Goal: Task Accomplishment & Management: Manage account settings

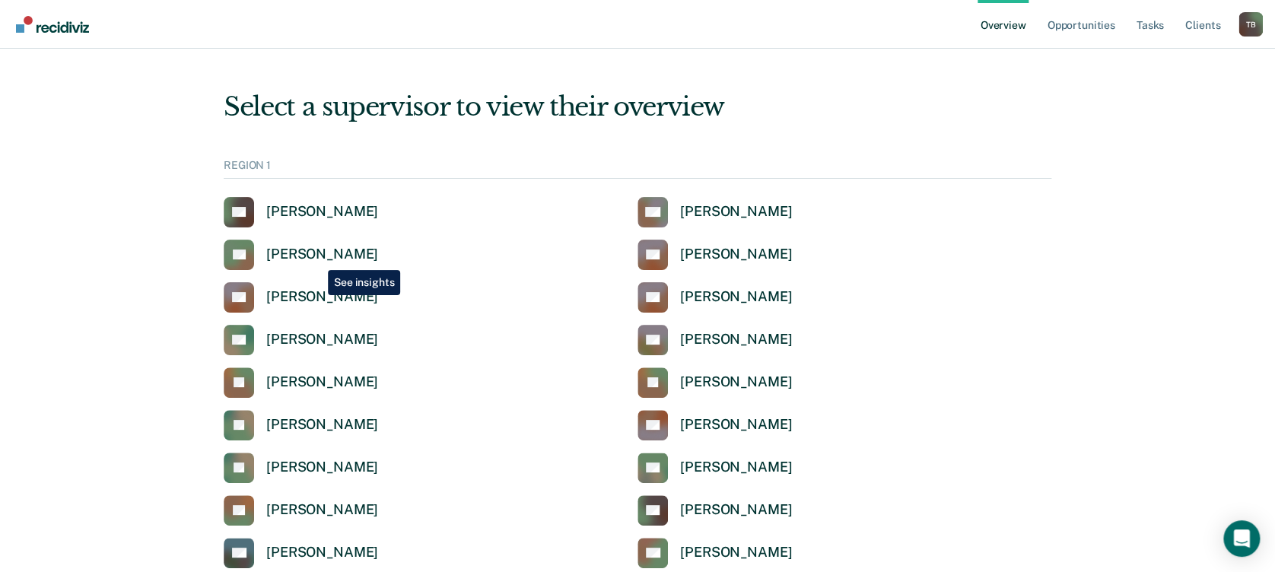
click at [316, 258] on div "[PERSON_NAME]" at bounding box center [322, 254] width 112 height 17
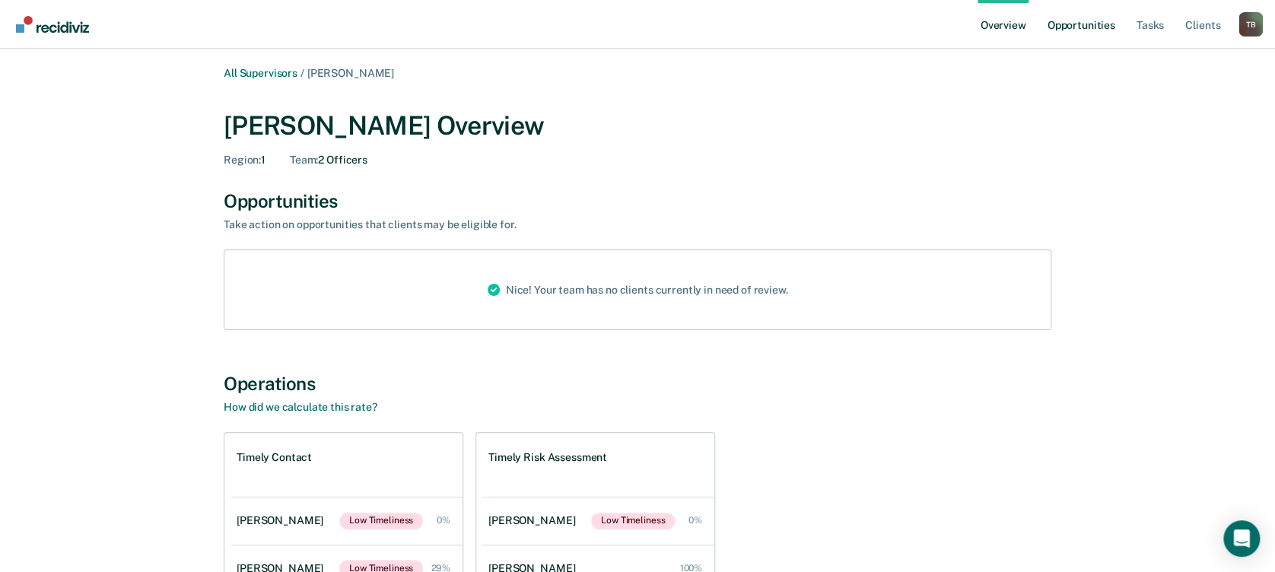
click at [1076, 18] on link "Opportunities" at bounding box center [1081, 24] width 74 height 49
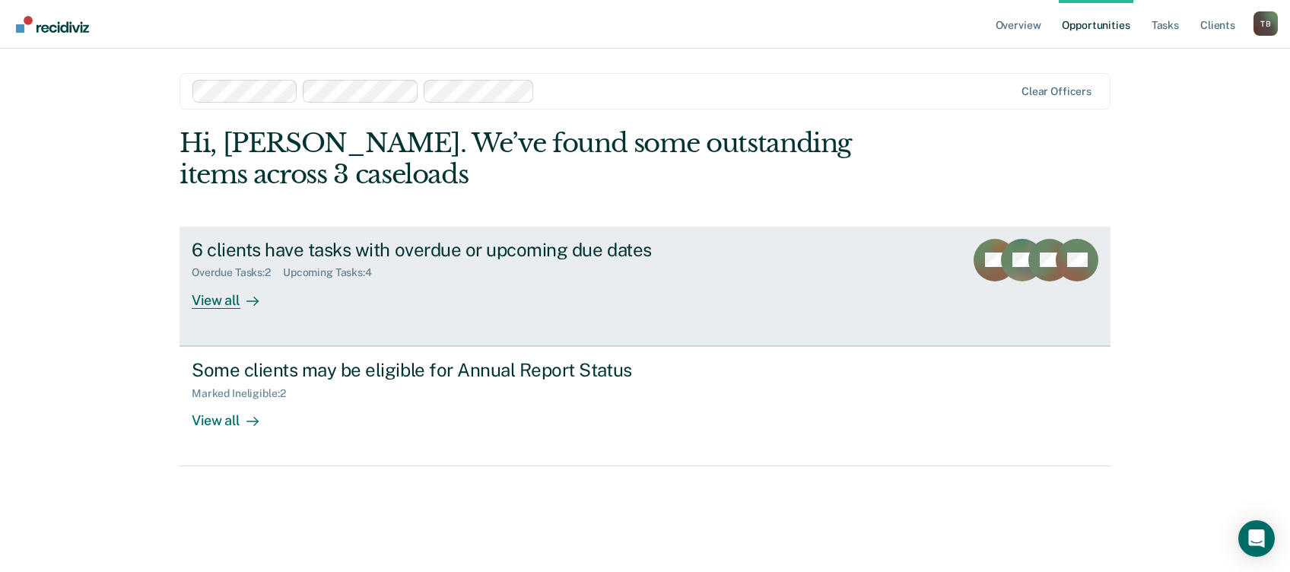
click at [305, 251] on div "6 clients have tasks with overdue or upcoming due dates" at bounding box center [459, 250] width 534 height 22
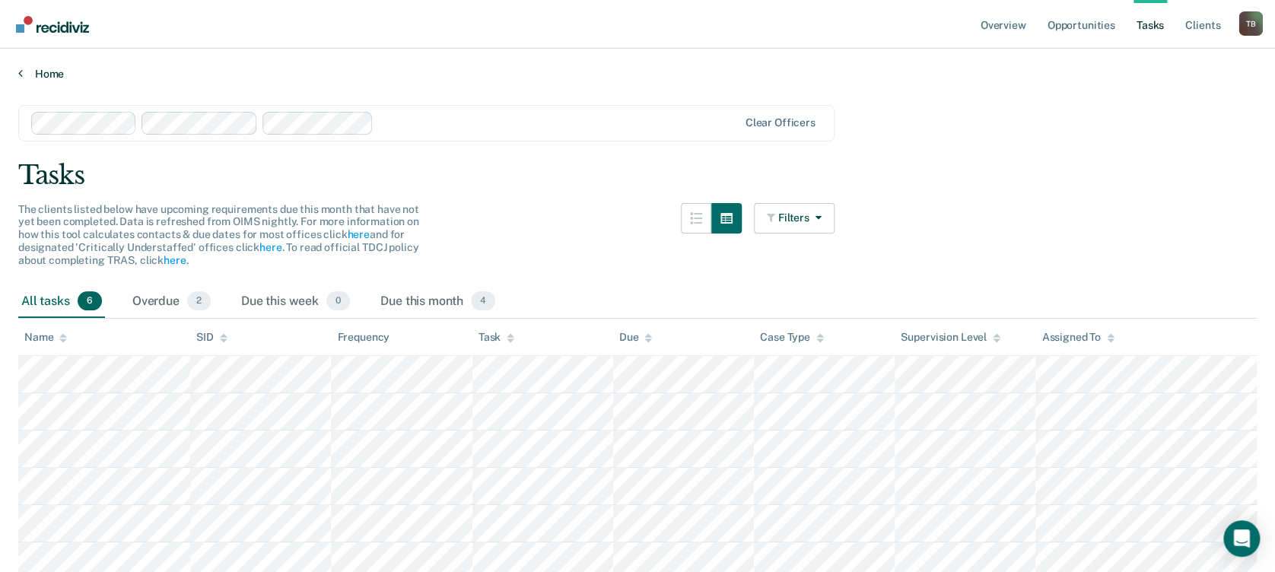
click at [55, 68] on link "Home" at bounding box center [637, 74] width 1238 height 14
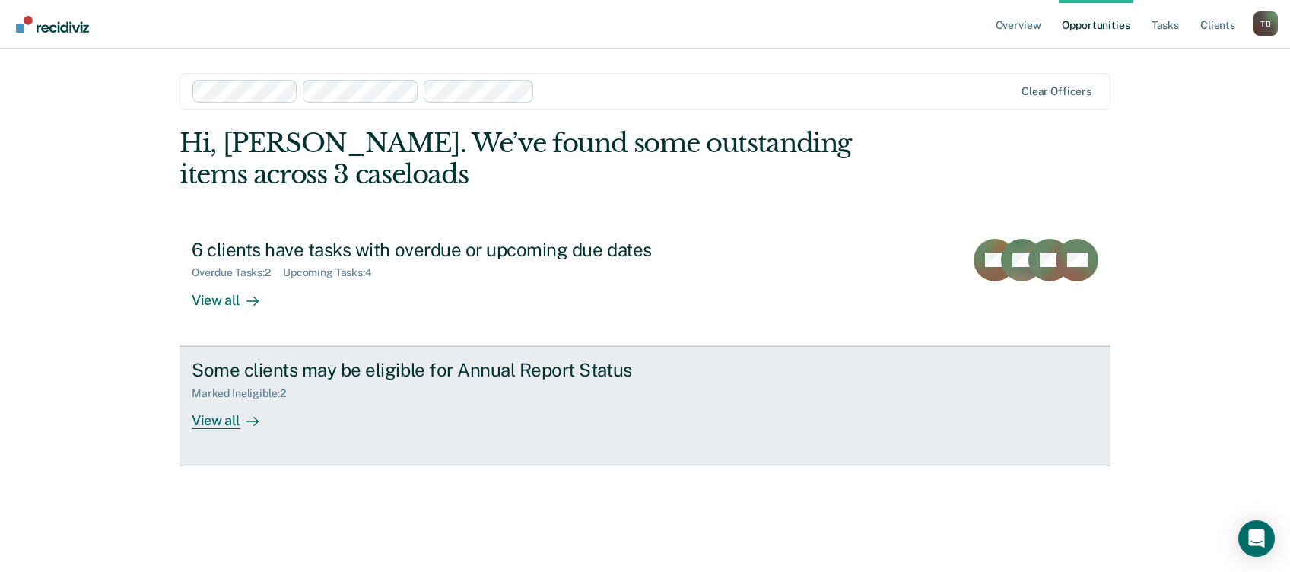
click at [312, 368] on div "Some clients may be eligible for Annual Report Status" at bounding box center [459, 370] width 534 height 22
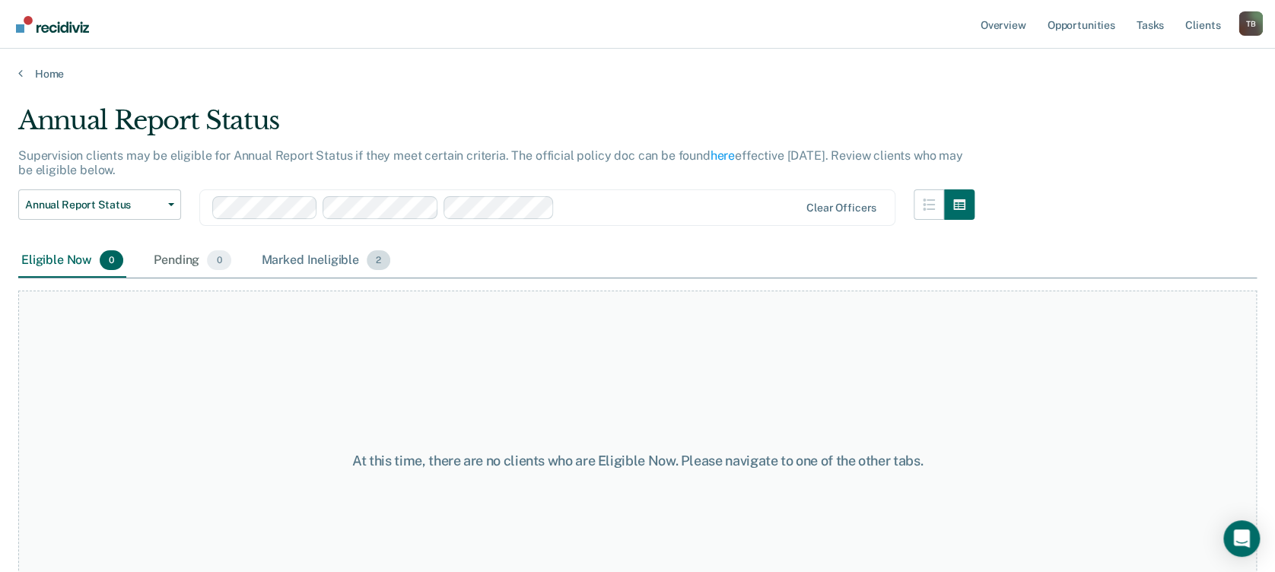
click at [313, 259] on div "Marked Ineligible 2" at bounding box center [326, 260] width 135 height 33
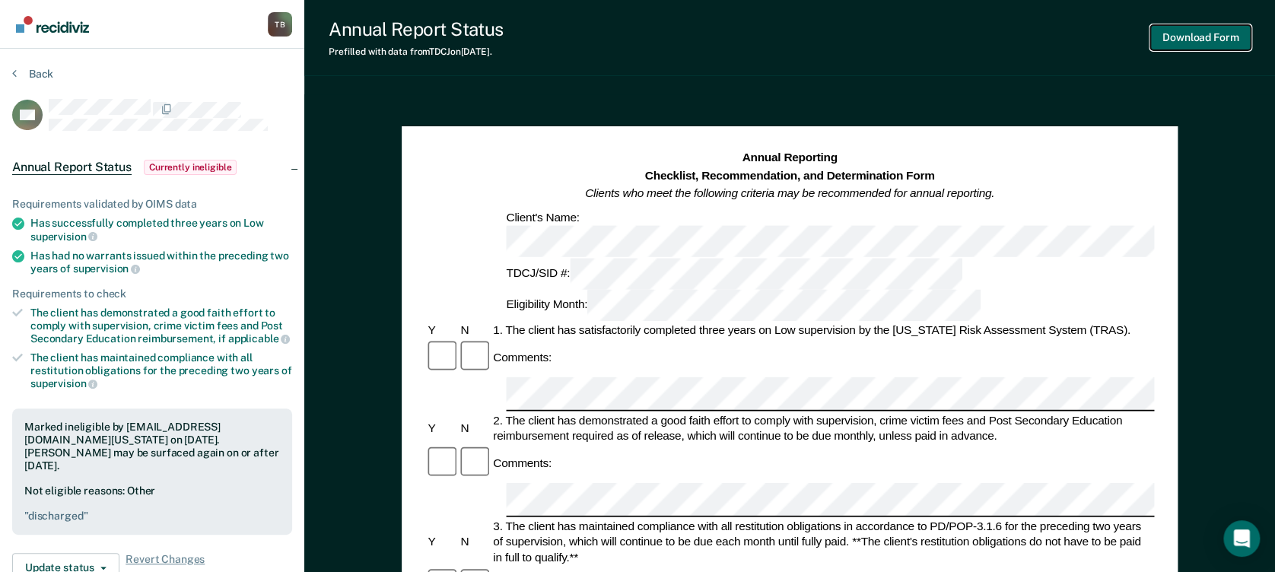
click at [1193, 43] on button "Download Form" at bounding box center [1200, 37] width 100 height 25
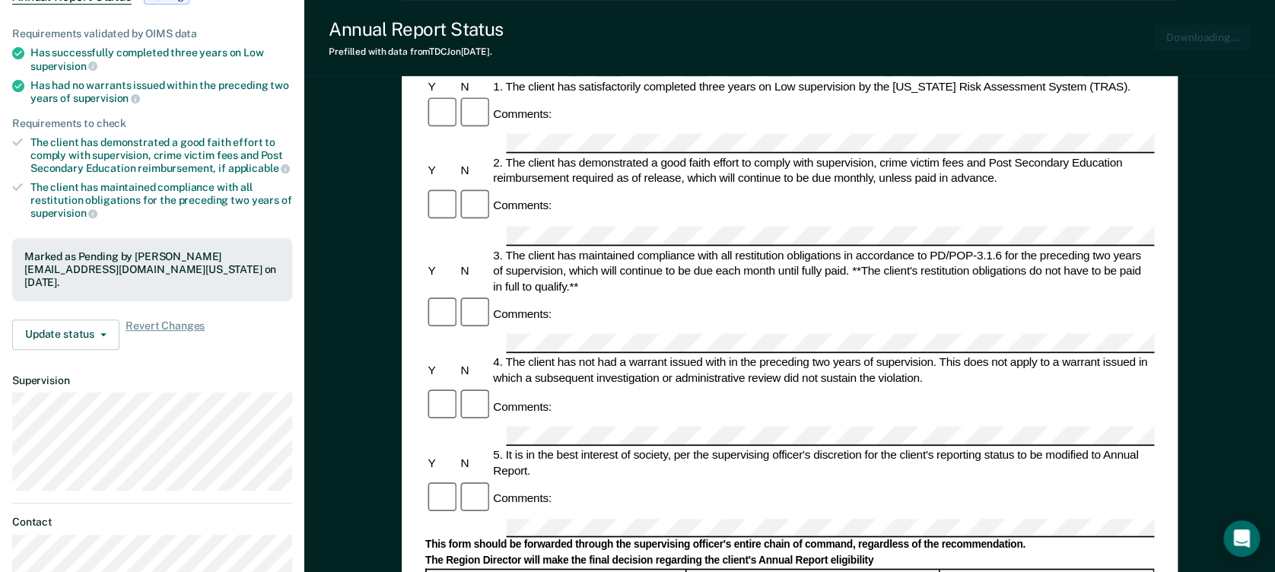
scroll to position [304, 0]
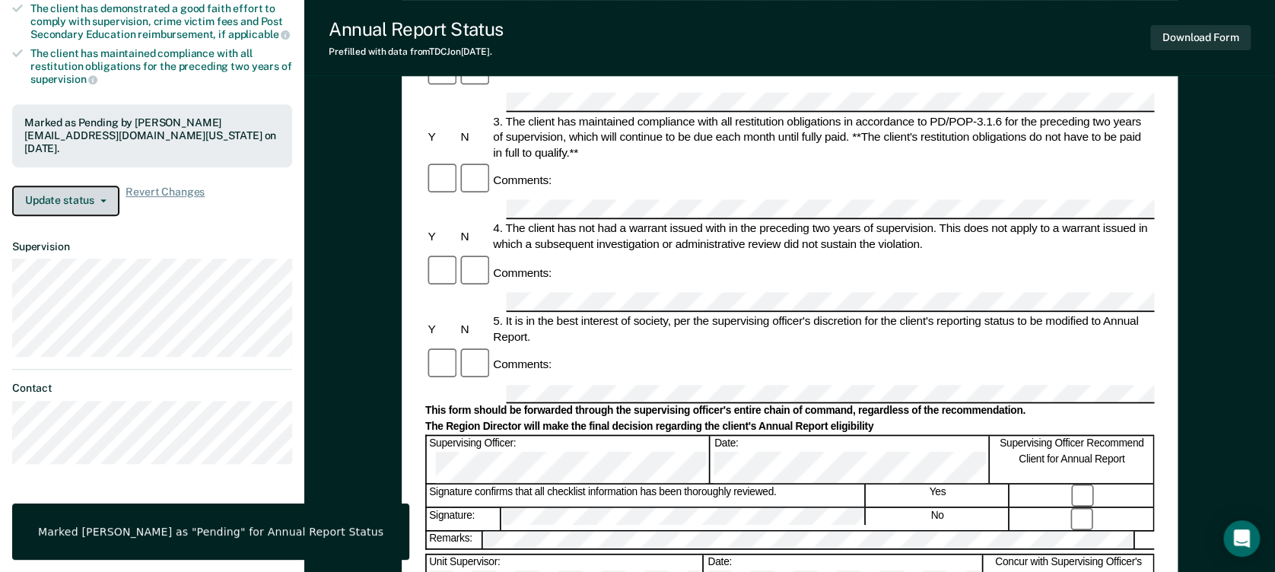
click at [61, 199] on button "Update status" at bounding box center [65, 201] width 107 height 30
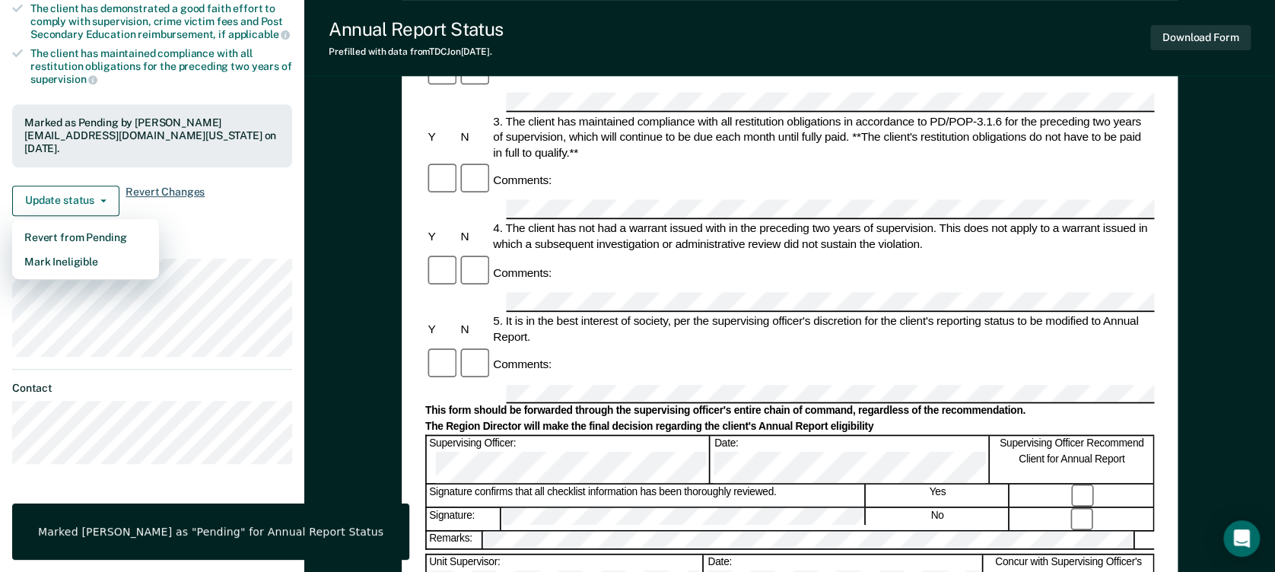
click at [168, 195] on span "Revert Changes" at bounding box center [165, 201] width 79 height 30
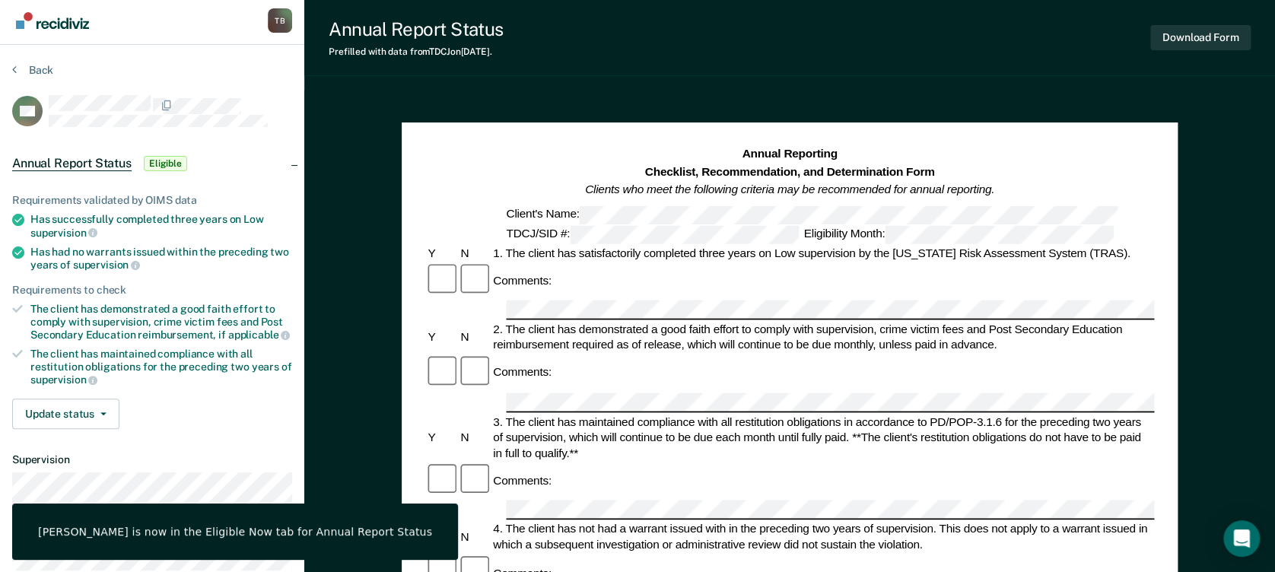
scroll to position [0, 0]
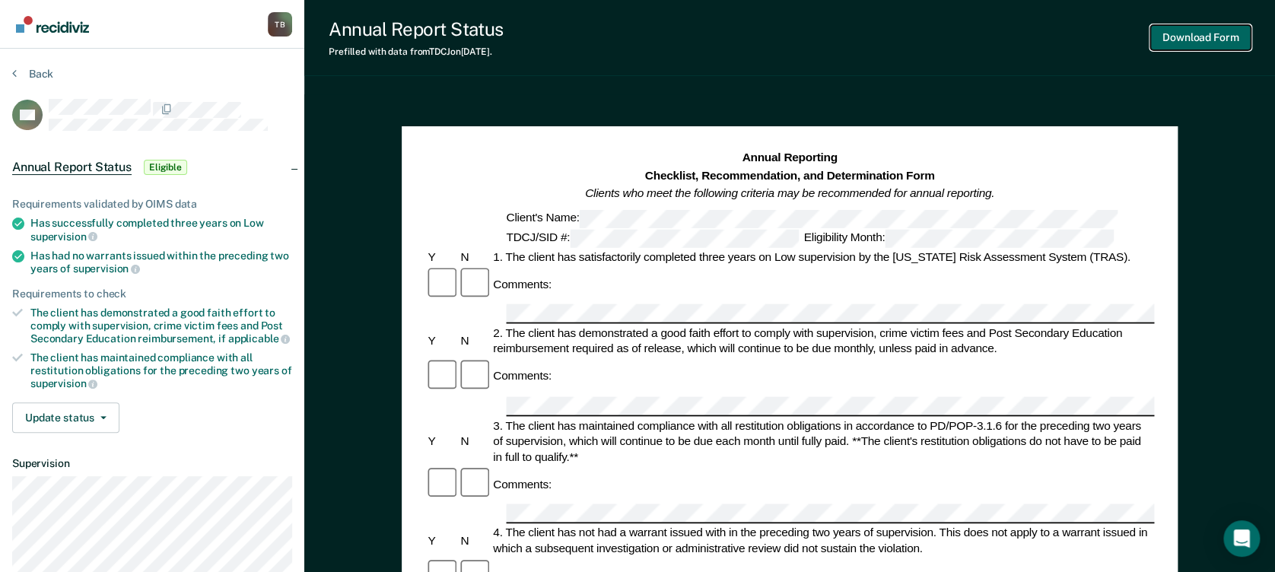
click at [1209, 39] on button "Download Form" at bounding box center [1200, 37] width 100 height 25
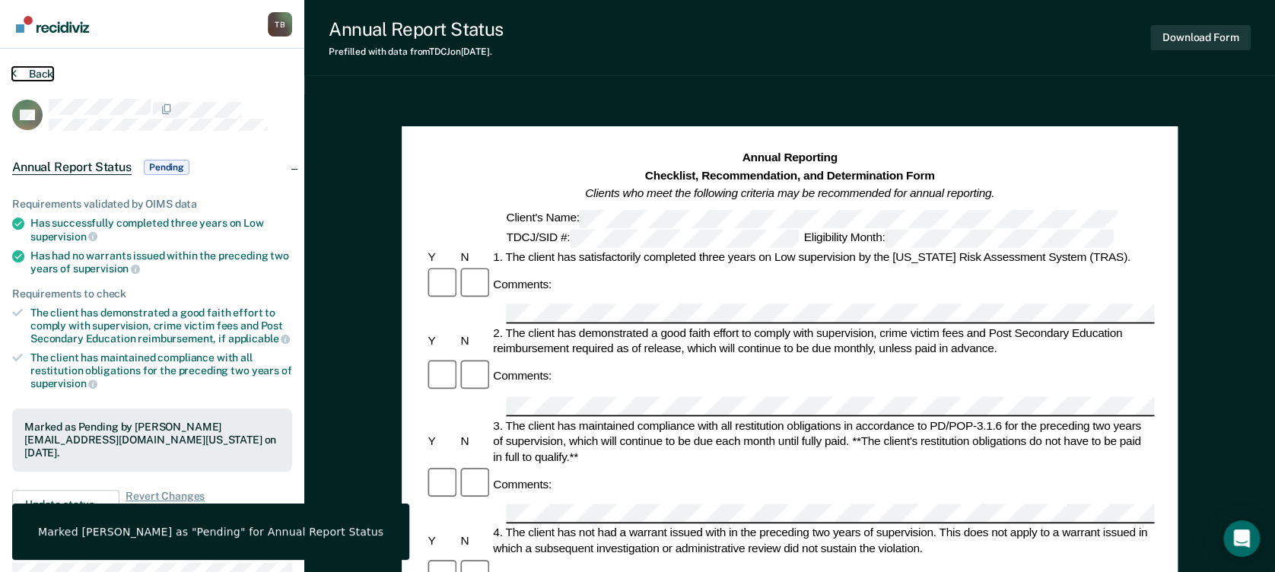
click at [43, 70] on button "Back" at bounding box center [32, 74] width 41 height 14
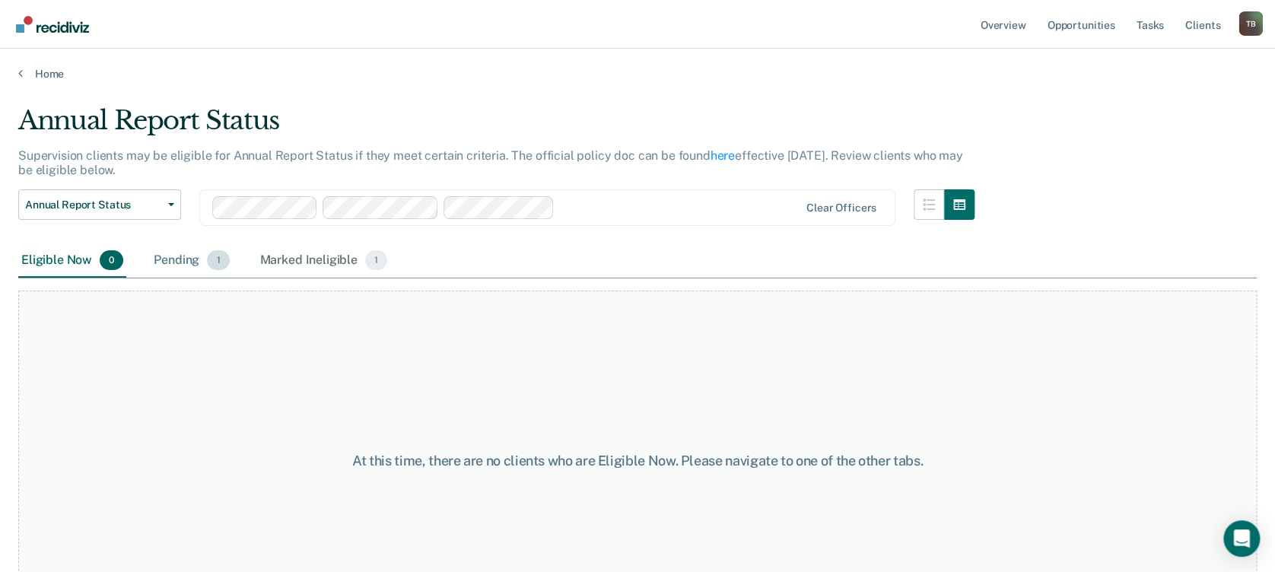
click at [164, 261] on div "Pending 1" at bounding box center [191, 260] width 81 height 33
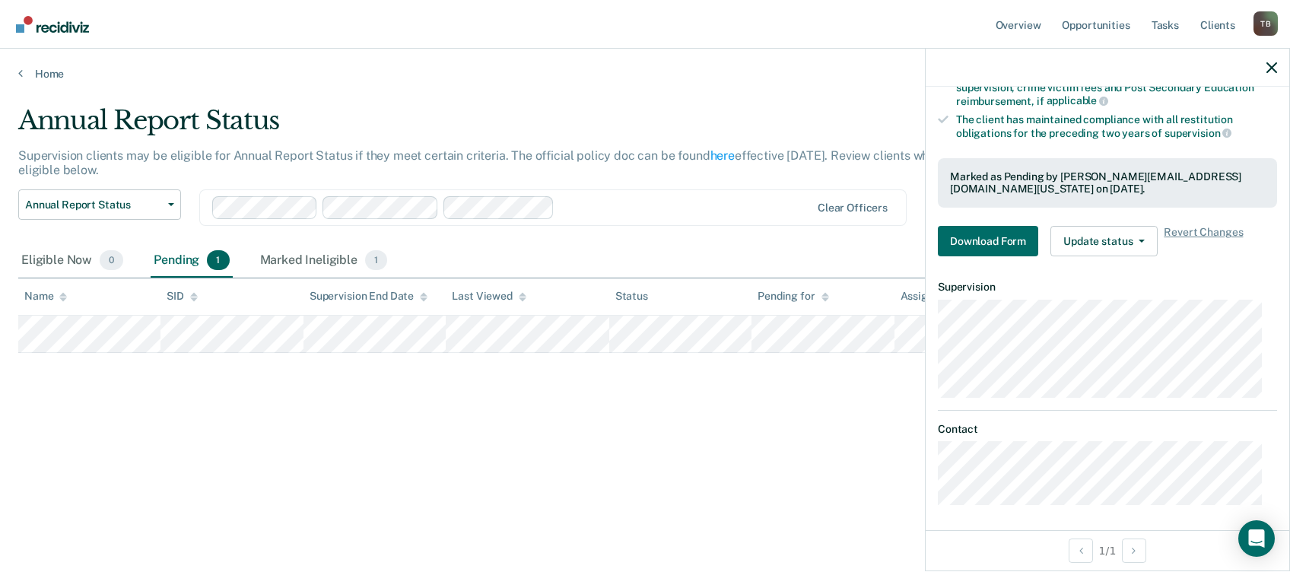
scroll to position [234, 0]
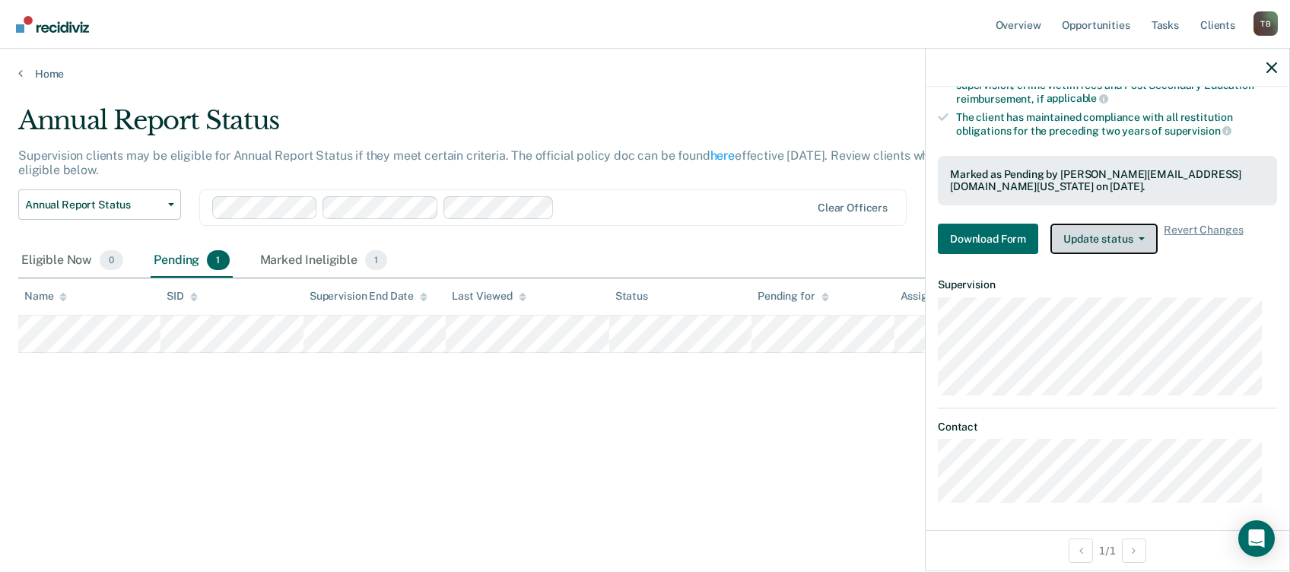
click at [1124, 240] on button "Update status" at bounding box center [1104, 239] width 107 height 30
click at [1248, 255] on div "Requirements validated by OIMS data Has successfully completed three years on L…" at bounding box center [1108, 106] width 364 height 320
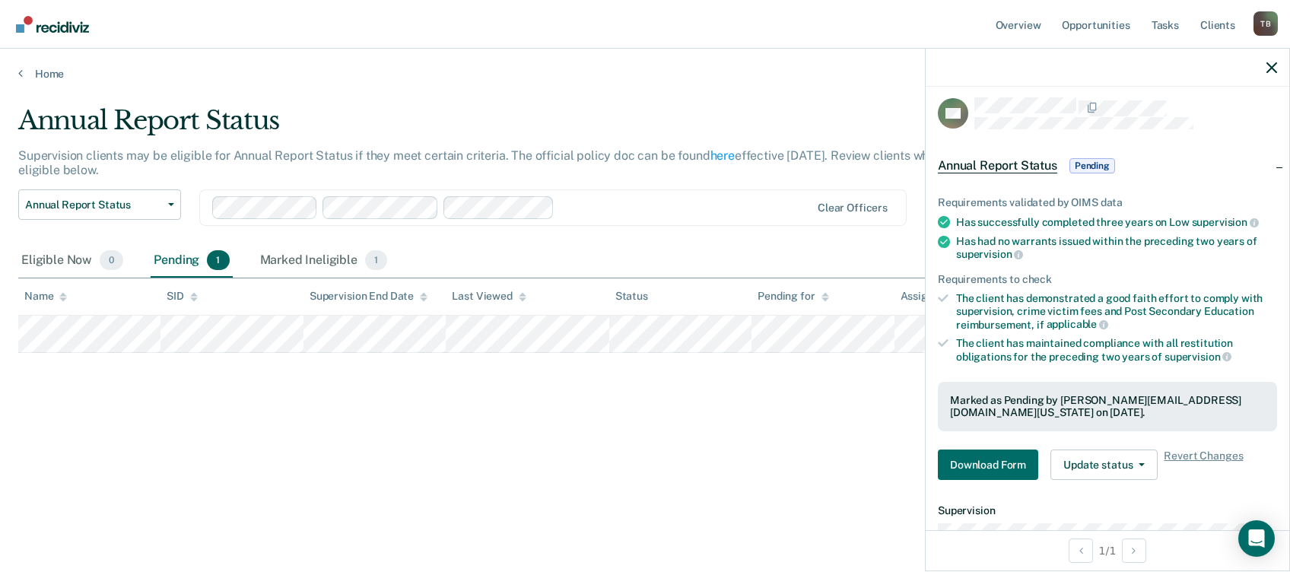
scroll to position [0, 0]
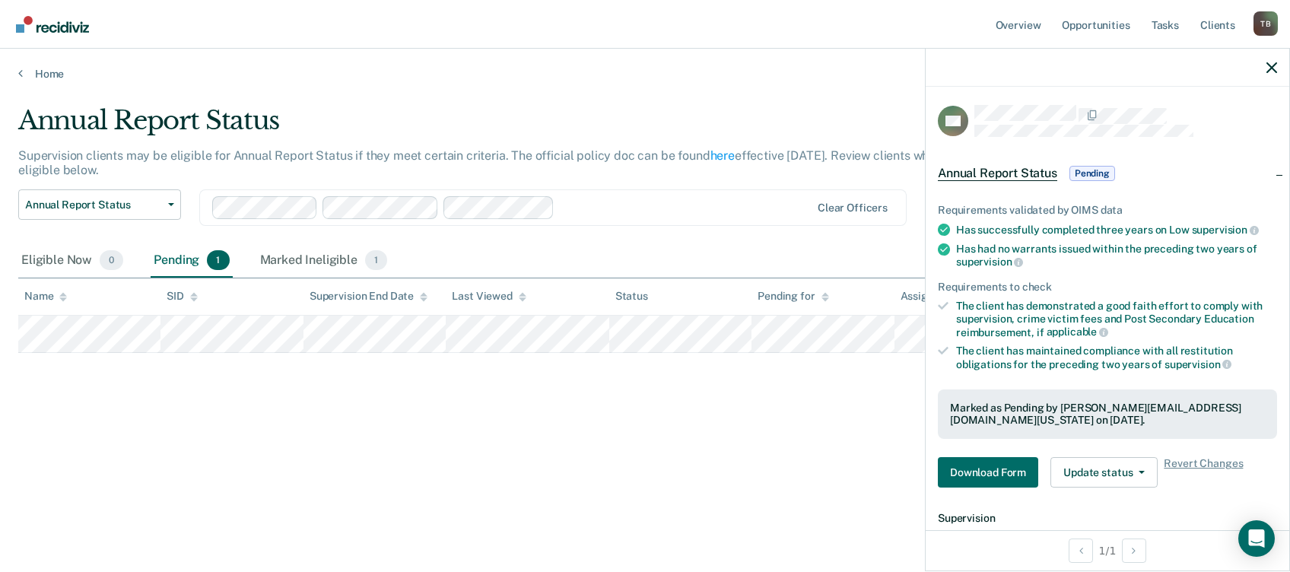
click at [1016, 169] on span "Annual Report Status" at bounding box center [997, 173] width 119 height 15
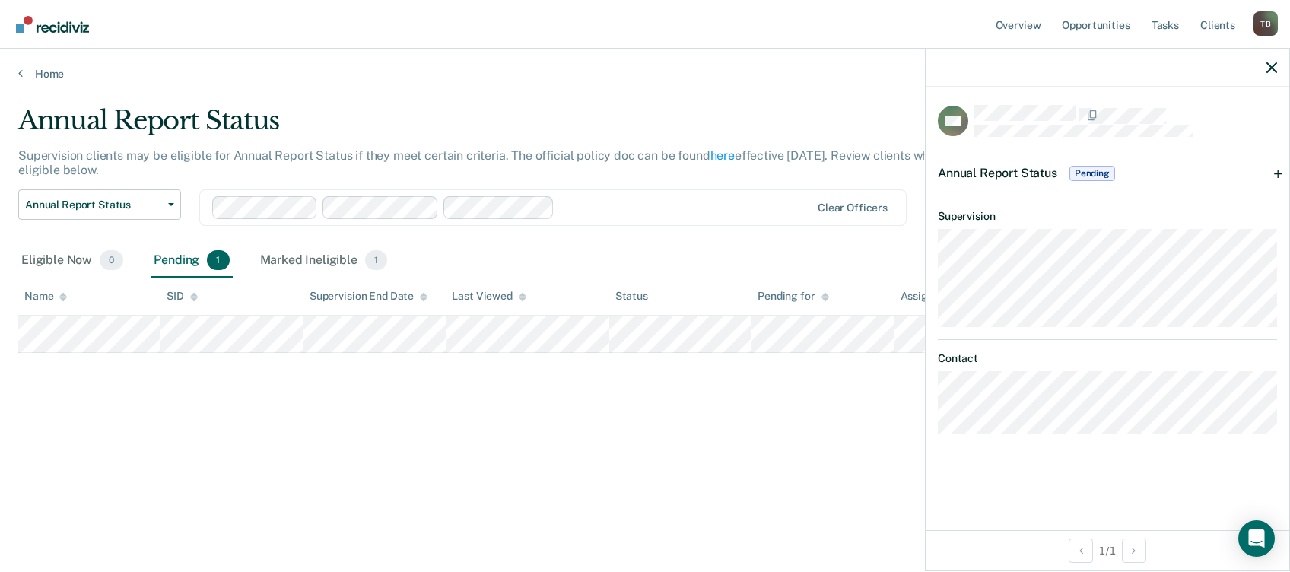
click at [1279, 173] on div "Annual Report Status Pending" at bounding box center [1108, 173] width 364 height 49
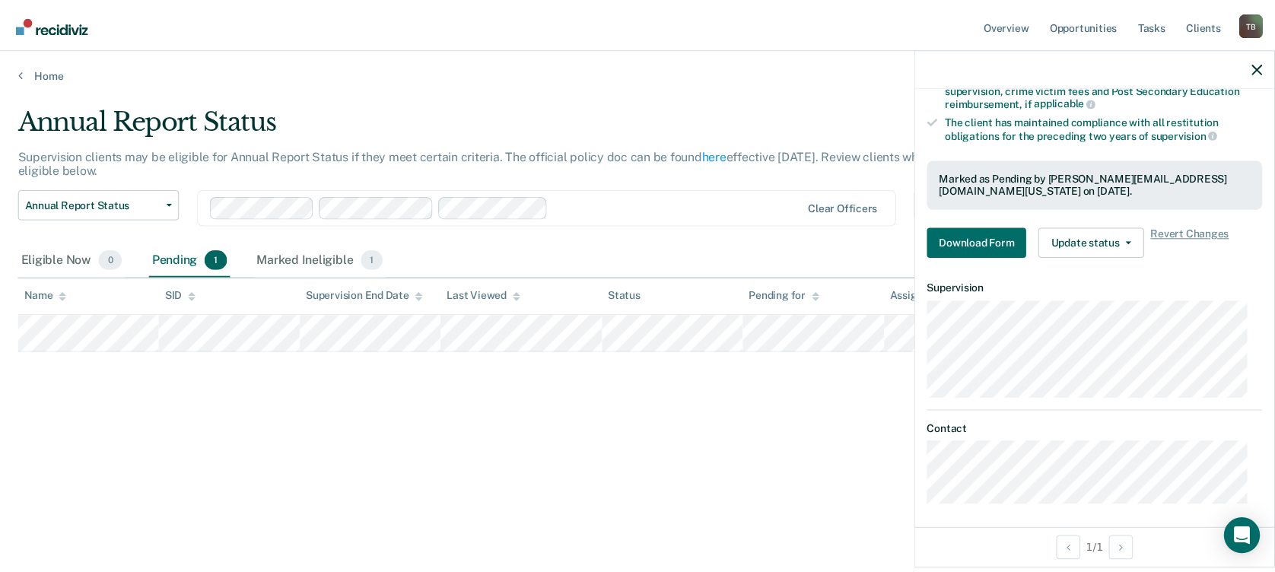
scroll to position [234, 0]
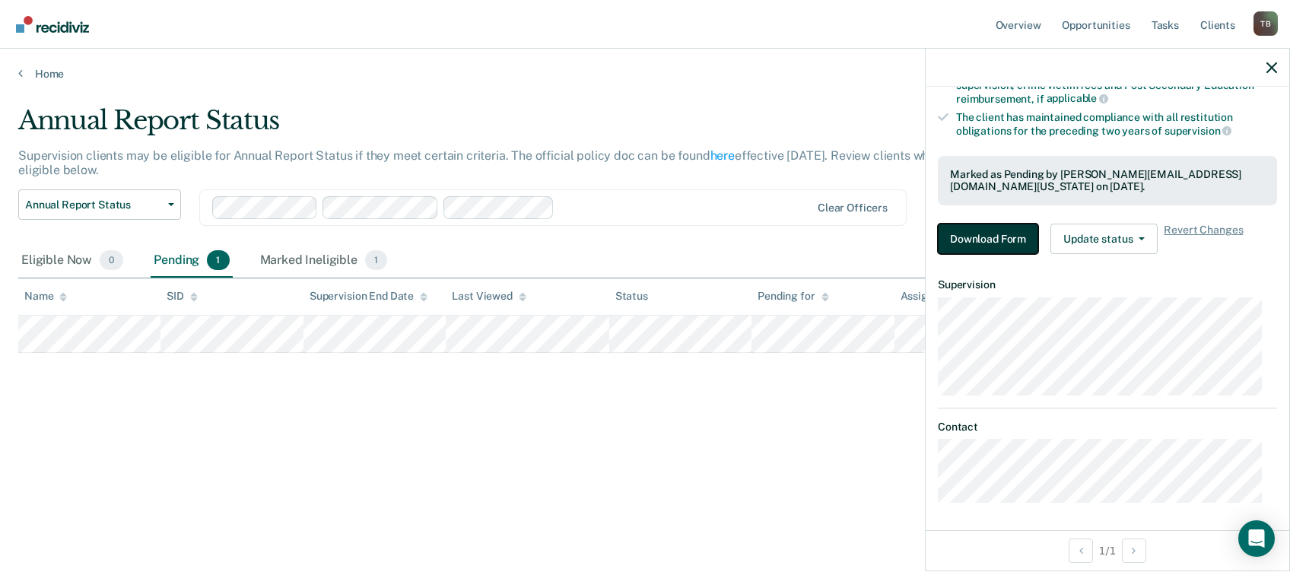
click at [996, 246] on button "Download Form" at bounding box center [988, 239] width 100 height 30
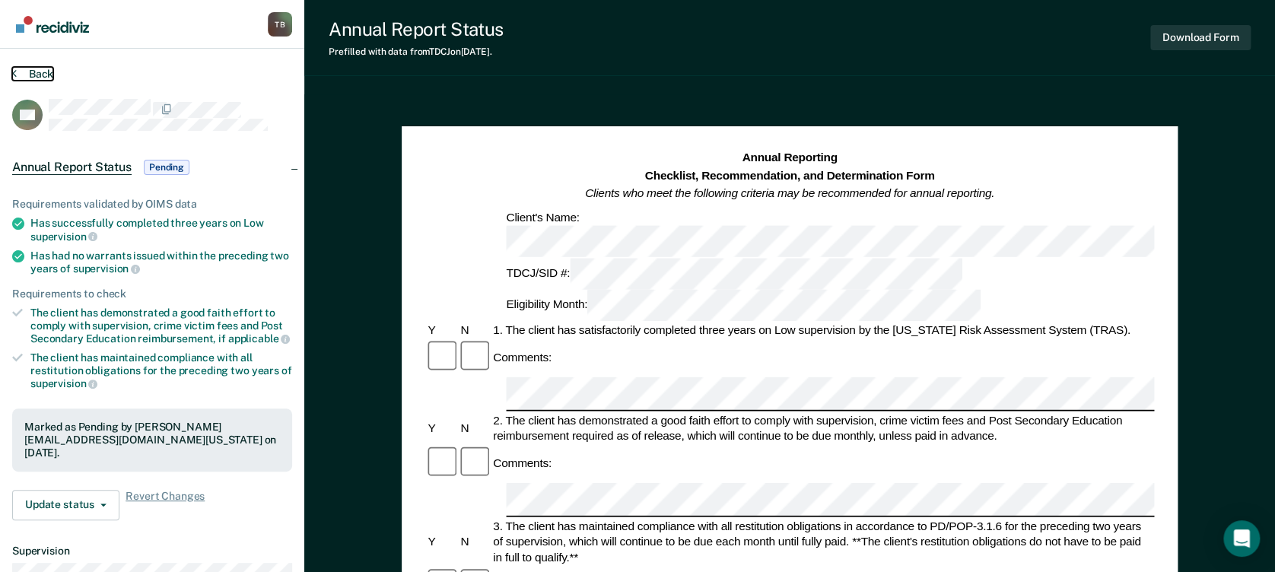
click at [33, 72] on button "Back" at bounding box center [32, 74] width 41 height 14
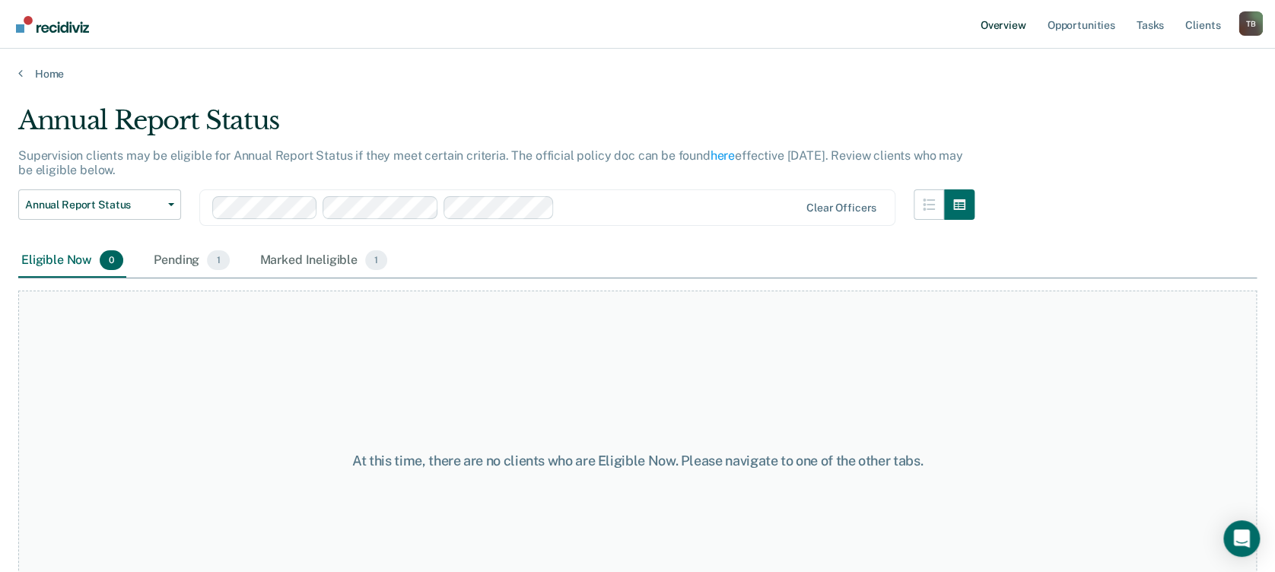
click at [987, 30] on link "Overview" at bounding box center [1003, 24] width 52 height 49
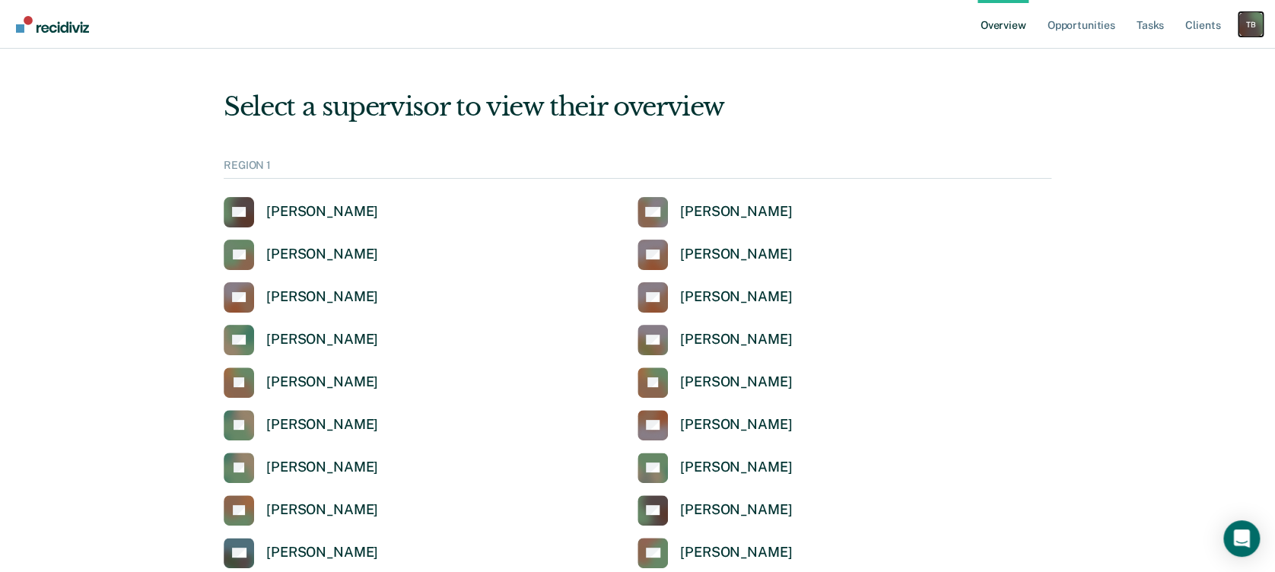
click at [1248, 25] on div "T B" at bounding box center [1250, 24] width 24 height 24
click at [1179, 84] on link "How it works" at bounding box center [1189, 80] width 122 height 13
click at [1193, 25] on link "Client s" at bounding box center [1202, 24] width 41 height 49
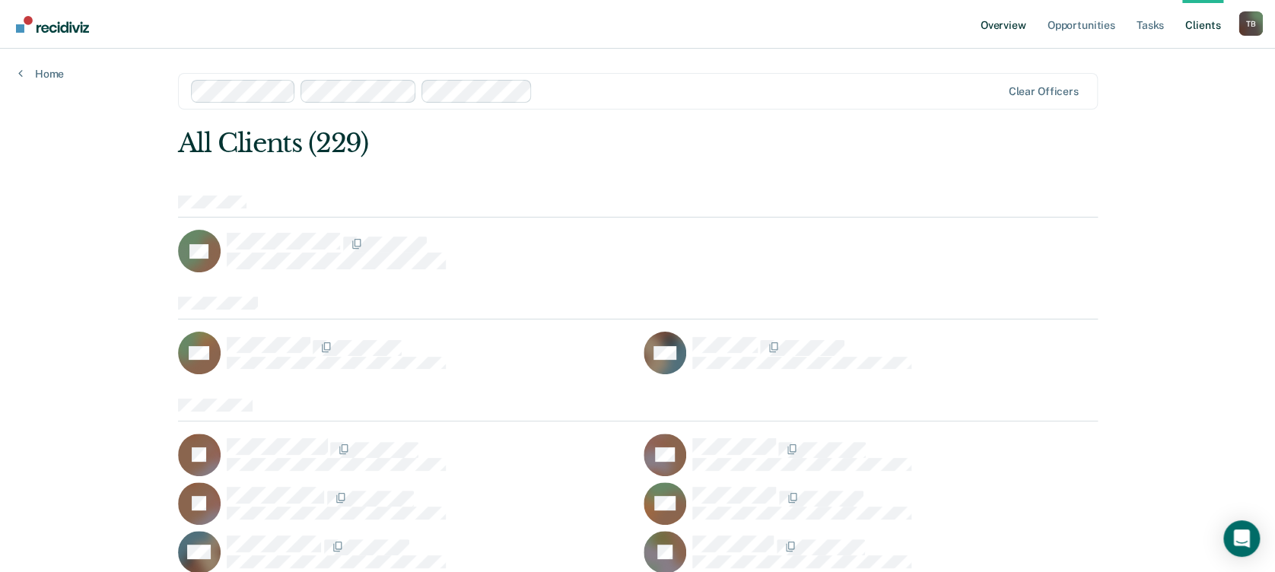
drag, startPoint x: 1003, startPoint y: 22, endPoint x: 1013, endPoint y: 20, distance: 10.1
click at [1004, 22] on link "Overview" at bounding box center [1003, 24] width 52 height 49
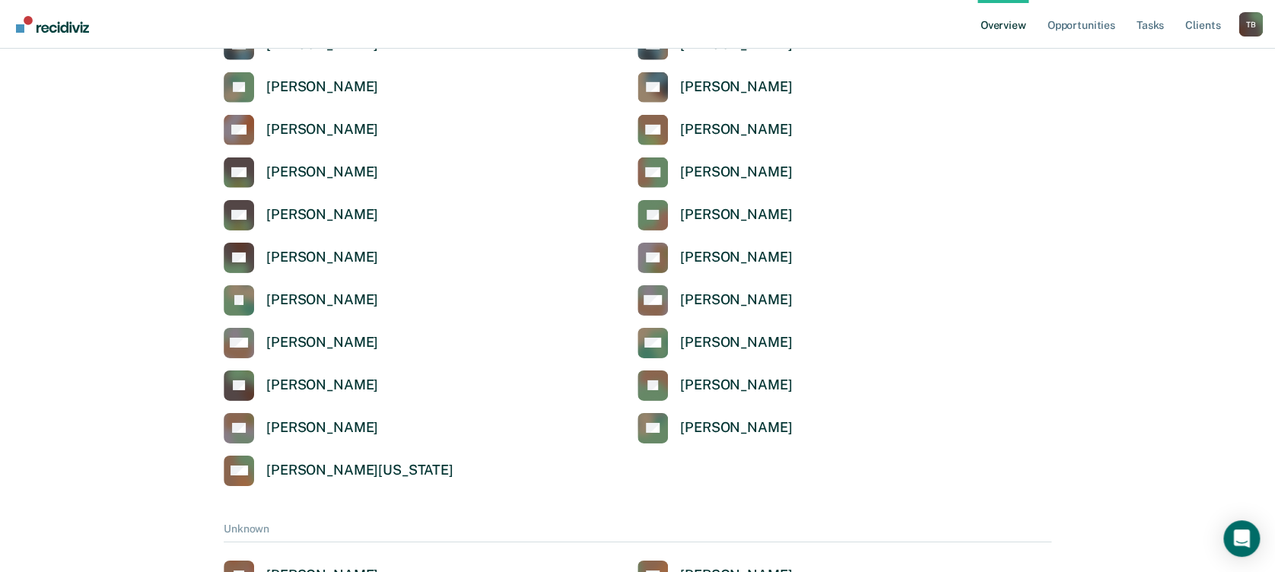
scroll to position [5381, 0]
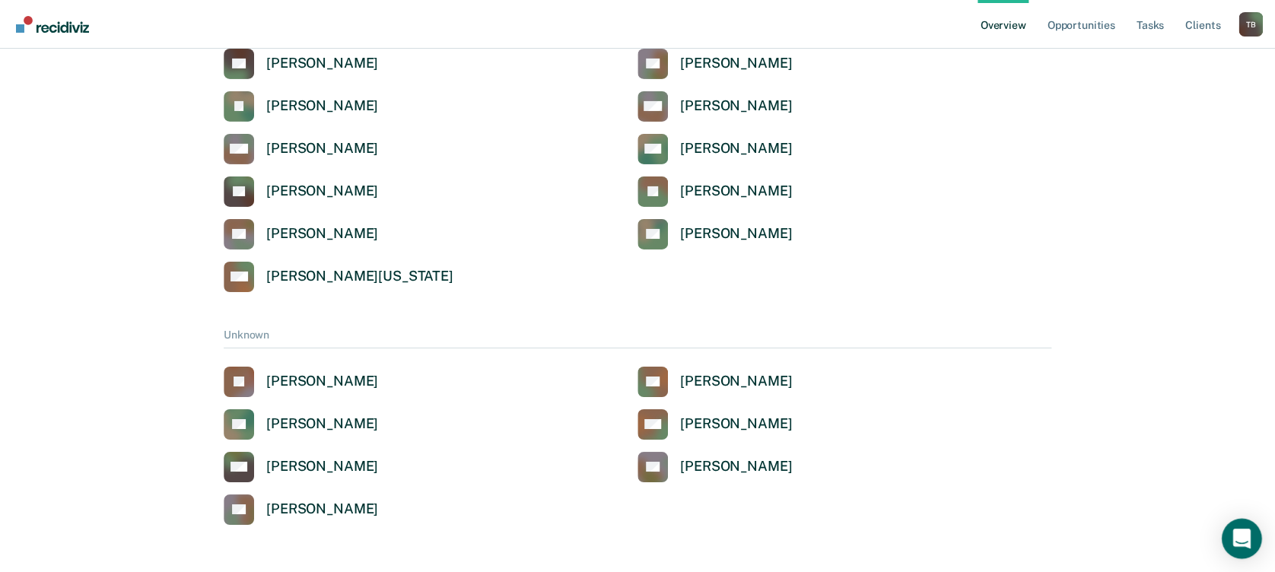
click at [1242, 533] on icon "Open Intercom Messenger" at bounding box center [1240, 539] width 17 height 20
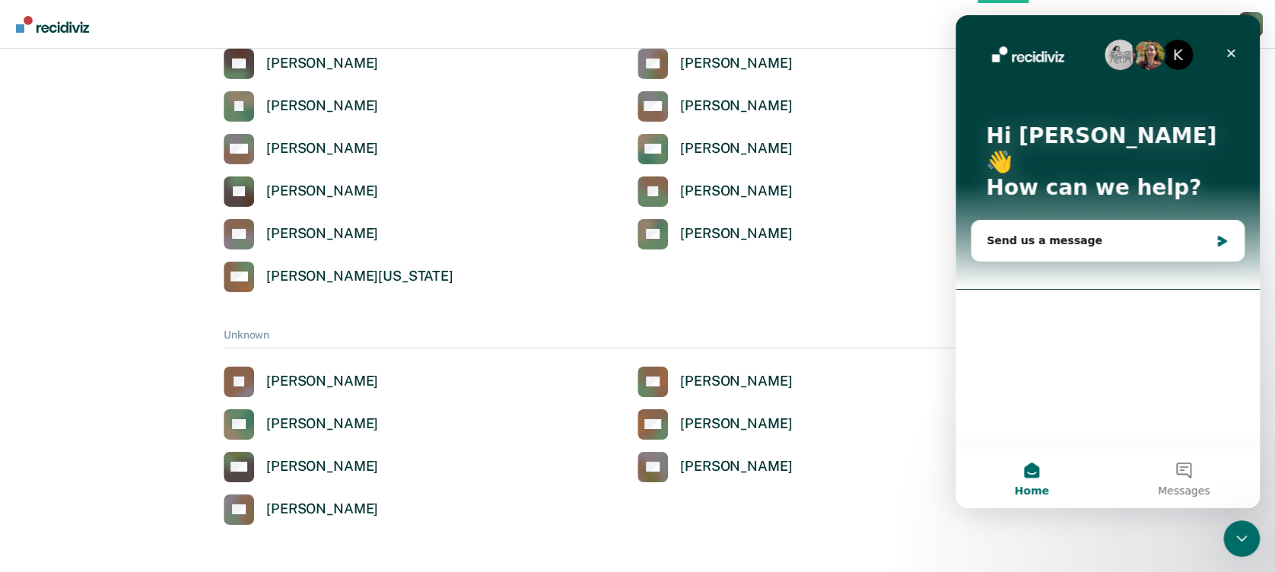
scroll to position [0, 0]
click at [1036, 233] on div "Send us a message" at bounding box center [1098, 241] width 223 height 16
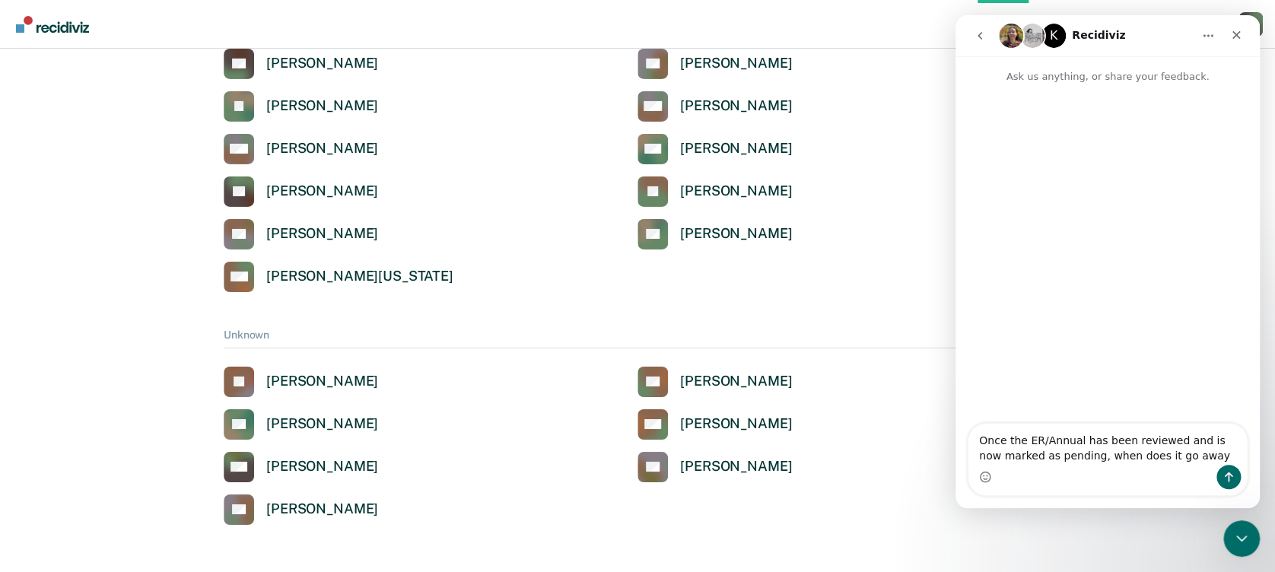
click at [1067, 459] on textarea "Once the ER/Annual has been reviewed and is now marked as pending, when does it…" at bounding box center [1107, 444] width 278 height 41
click at [1238, 456] on textarea "Once the ER/Annual has been reviewed and is now marked as pending or ineligible…" at bounding box center [1107, 436] width 278 height 56
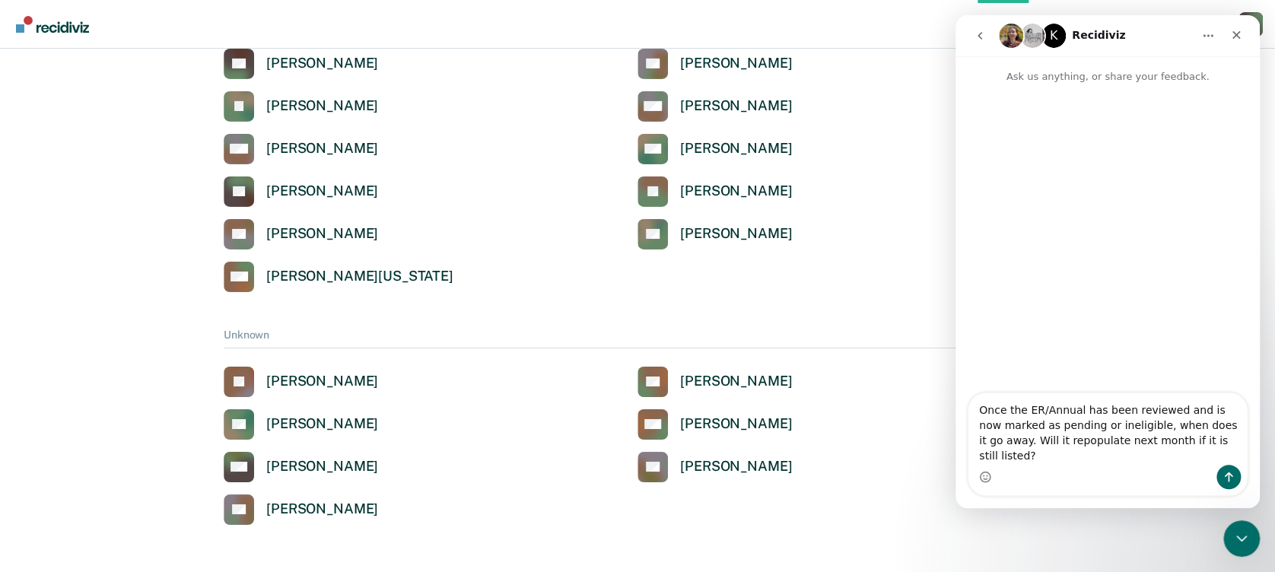
type textarea "Once the ER/Annual has been reviewed and is now marked as pending or ineligible…"
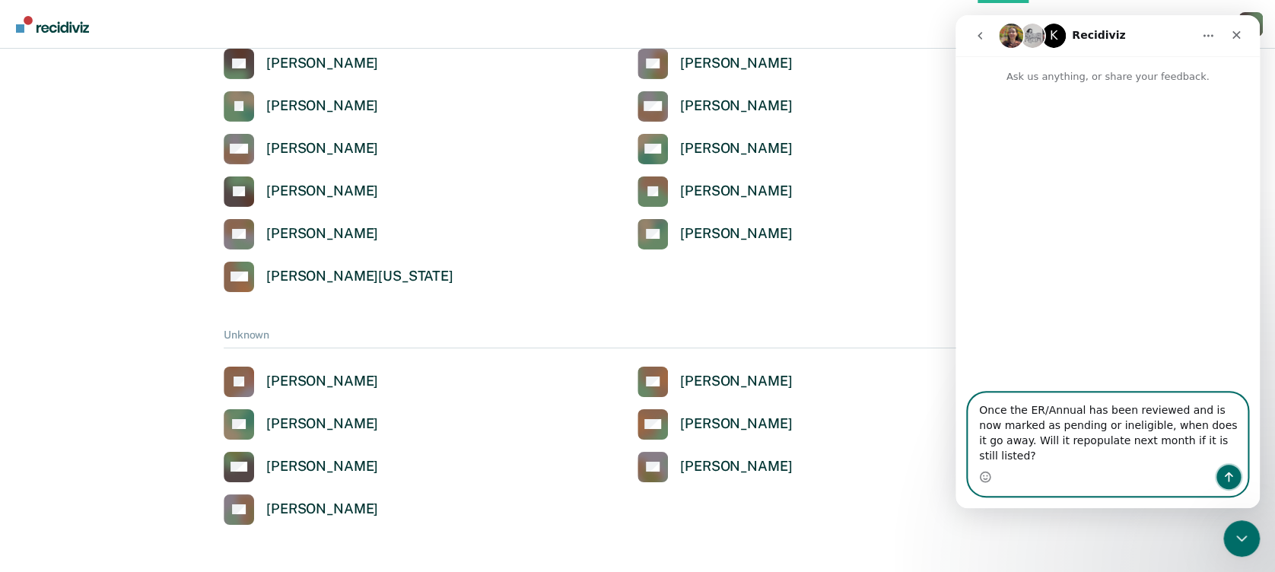
click at [1225, 471] on icon "Send a message…" at bounding box center [1228, 477] width 12 height 12
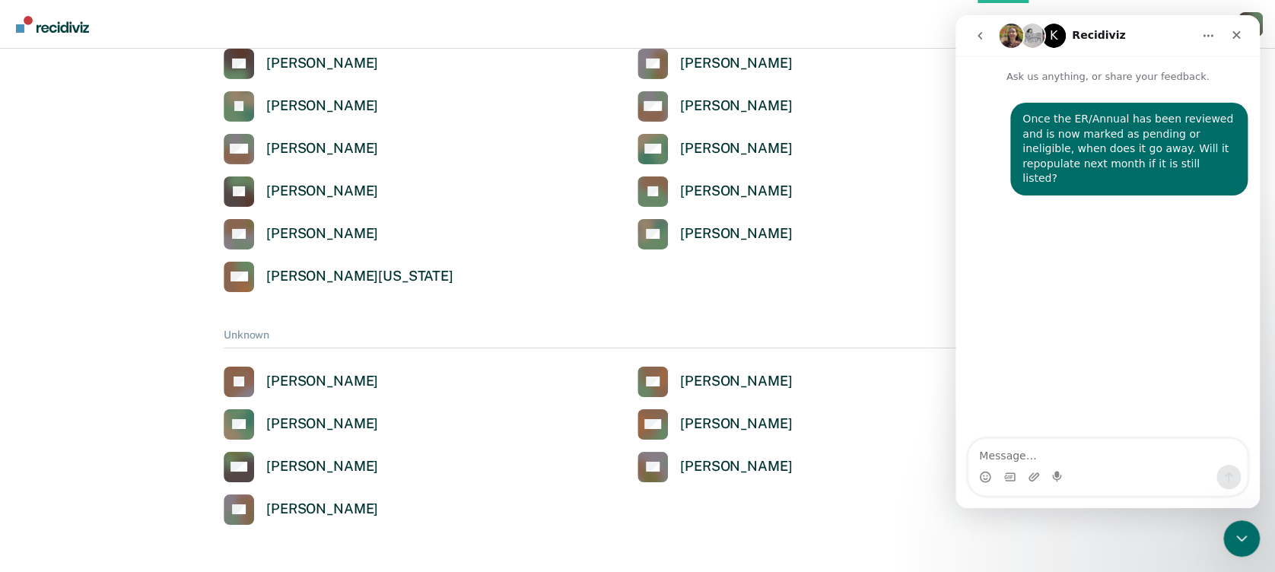
click at [1236, 37] on icon "Close" at bounding box center [1236, 35] width 12 height 12
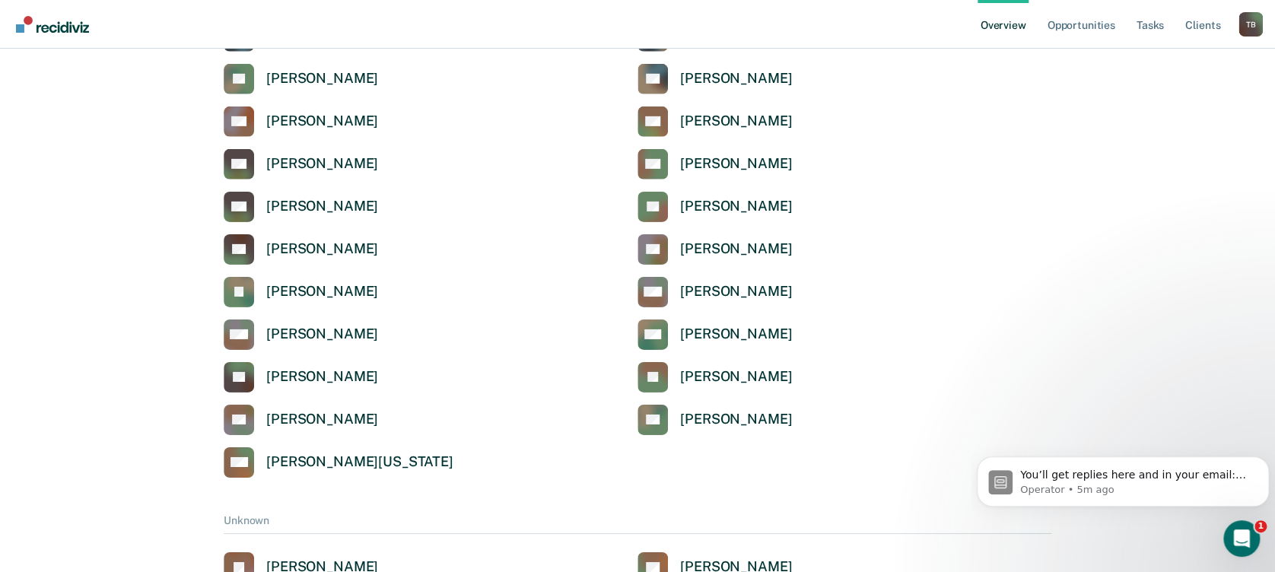
scroll to position [5077, 0]
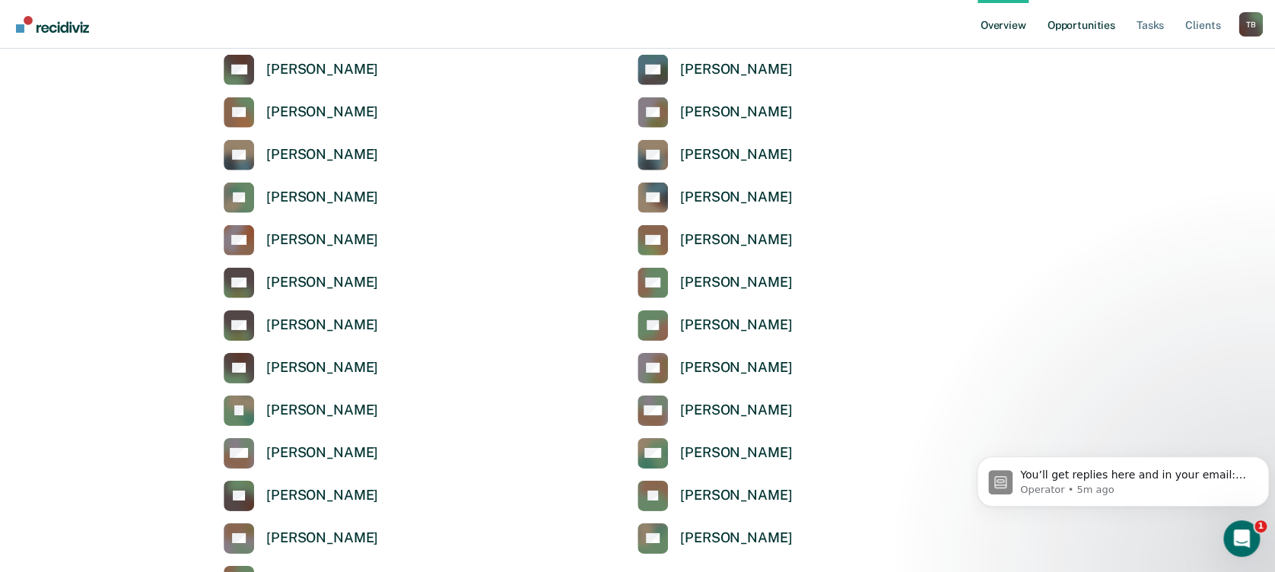
click at [1083, 30] on link "Opportunities" at bounding box center [1081, 24] width 74 height 49
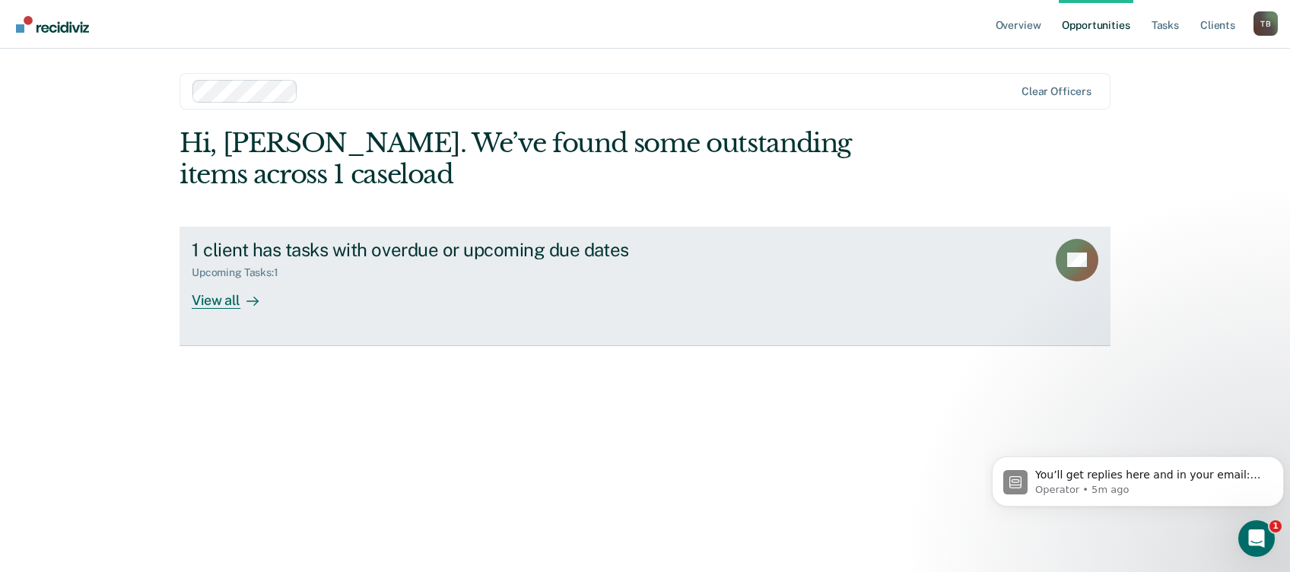
click at [214, 298] on div "View all" at bounding box center [234, 294] width 85 height 30
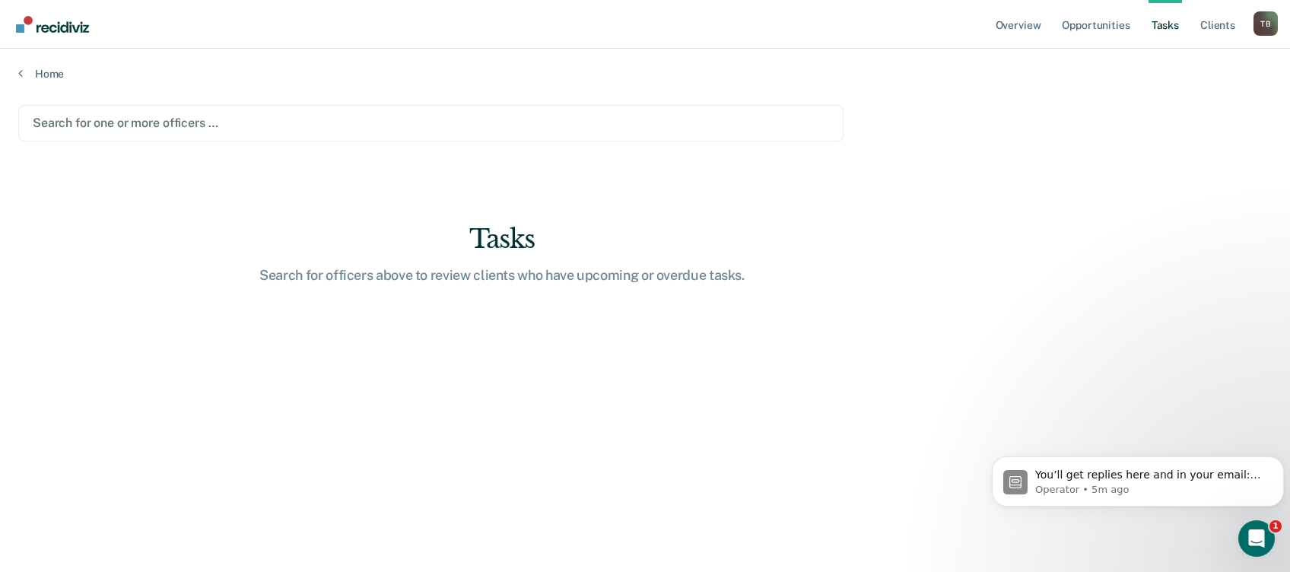
click at [1168, 26] on link "Tasks" at bounding box center [1165, 24] width 33 height 49
click at [1165, 24] on link "Tasks" at bounding box center [1165, 24] width 33 height 49
click at [171, 131] on div at bounding box center [431, 122] width 796 height 17
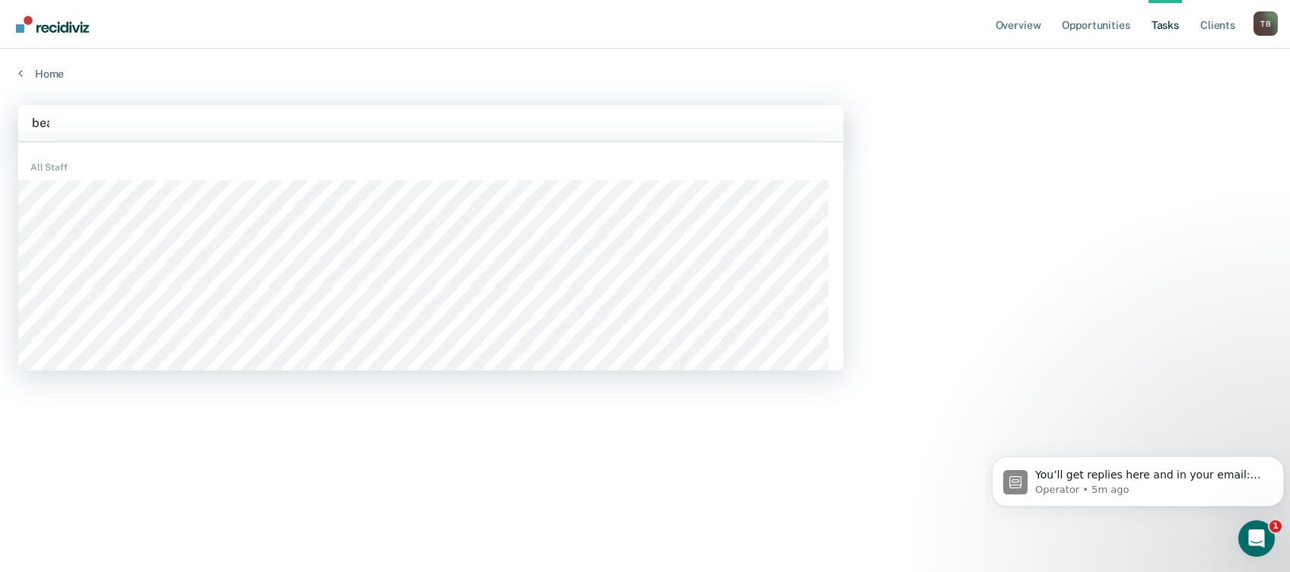
type input "bean"
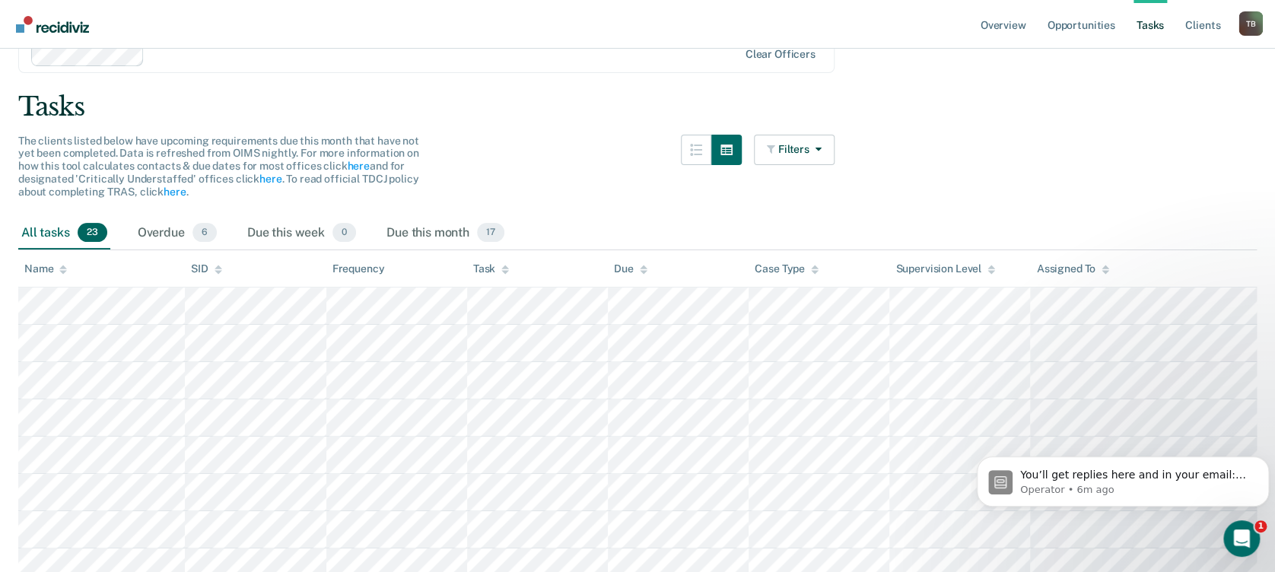
scroll to position [101, 0]
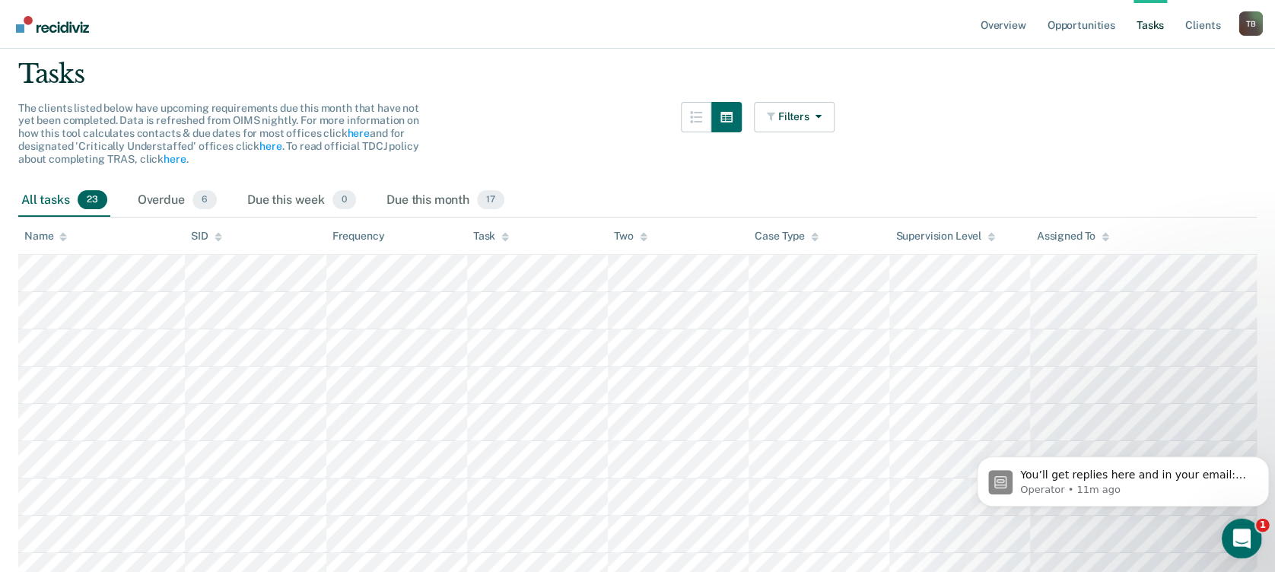
click at [1236, 531] on icon "Open Intercom Messenger" at bounding box center [1240, 536] width 25 height 25
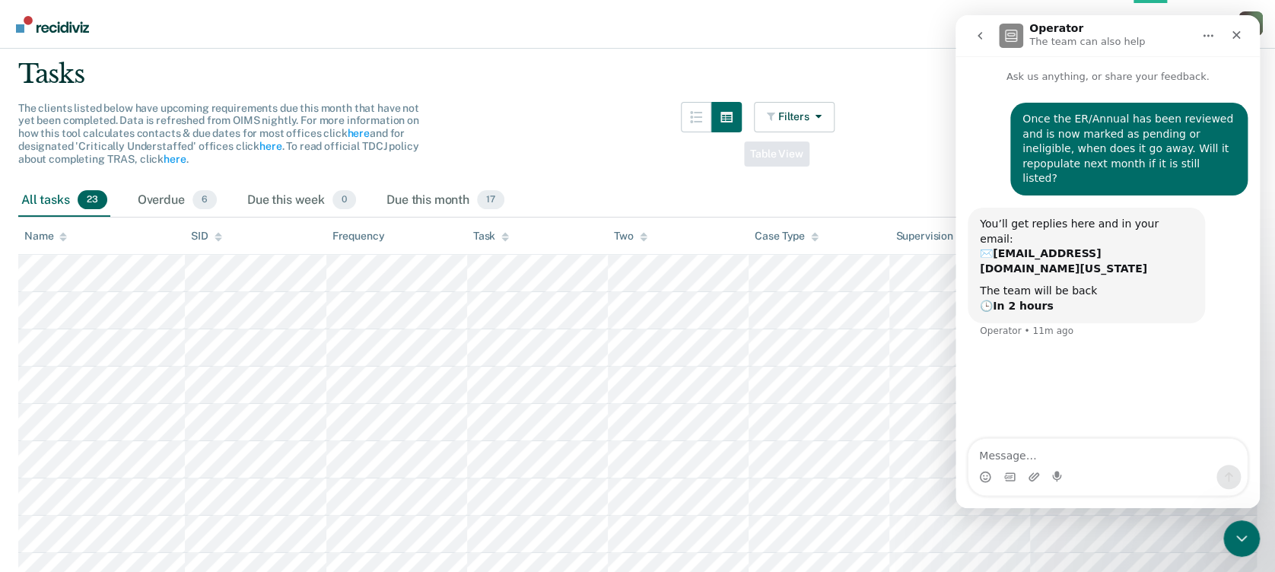
click at [718, 152] on div at bounding box center [711, 143] width 61 height 82
click at [1232, 31] on icon "Close" at bounding box center [1236, 35] width 8 height 8
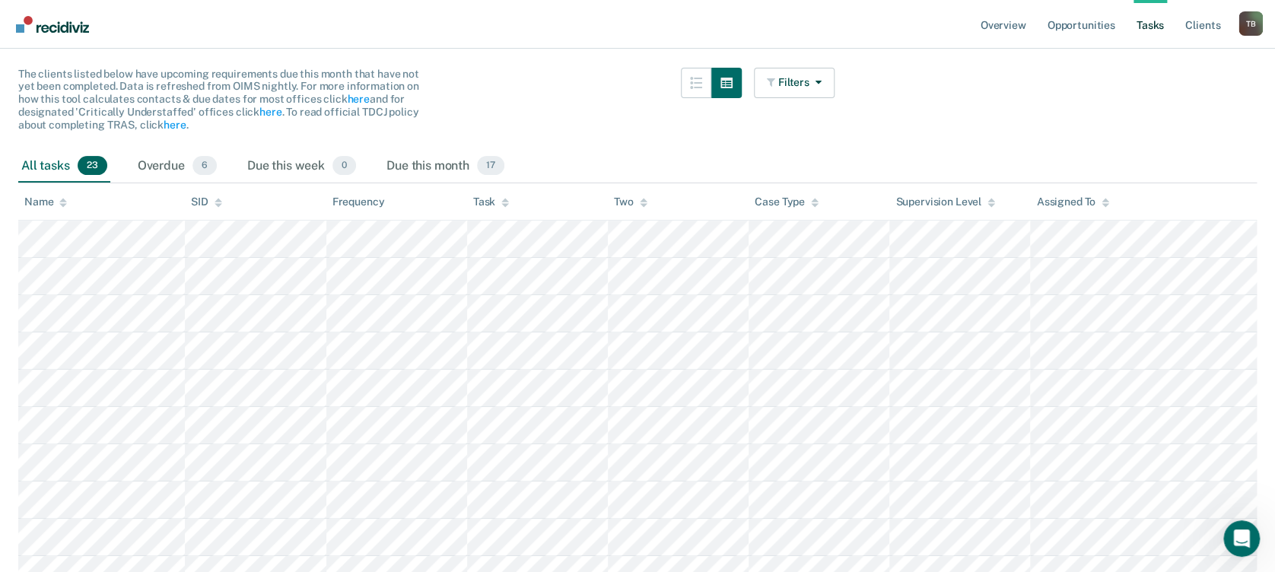
scroll to position [0, 0]
